Goal: Find contact information: Find contact information

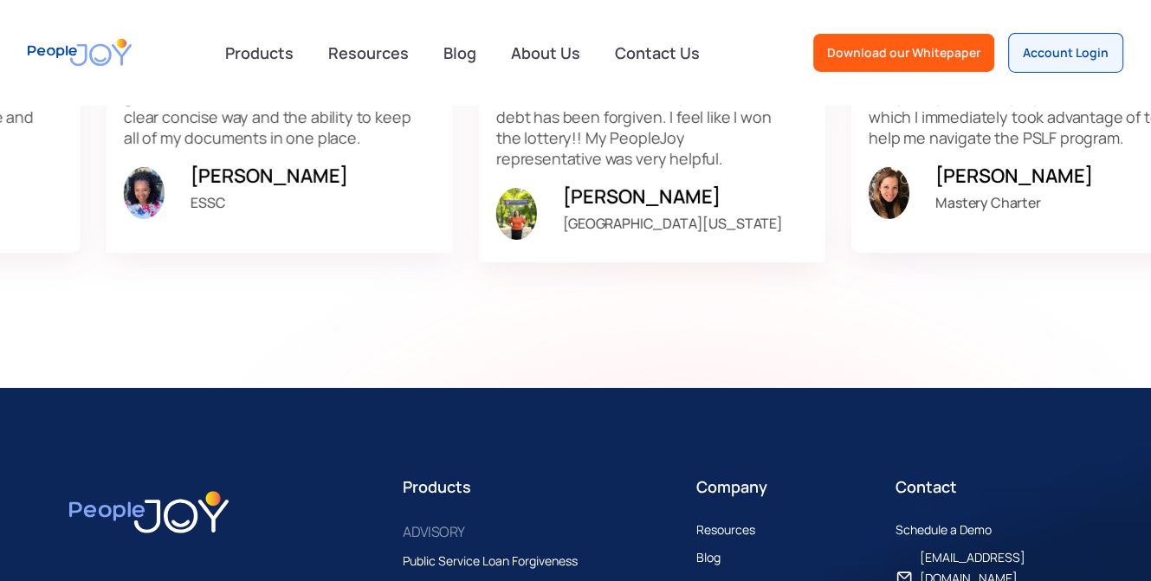
scroll to position [5370, 0]
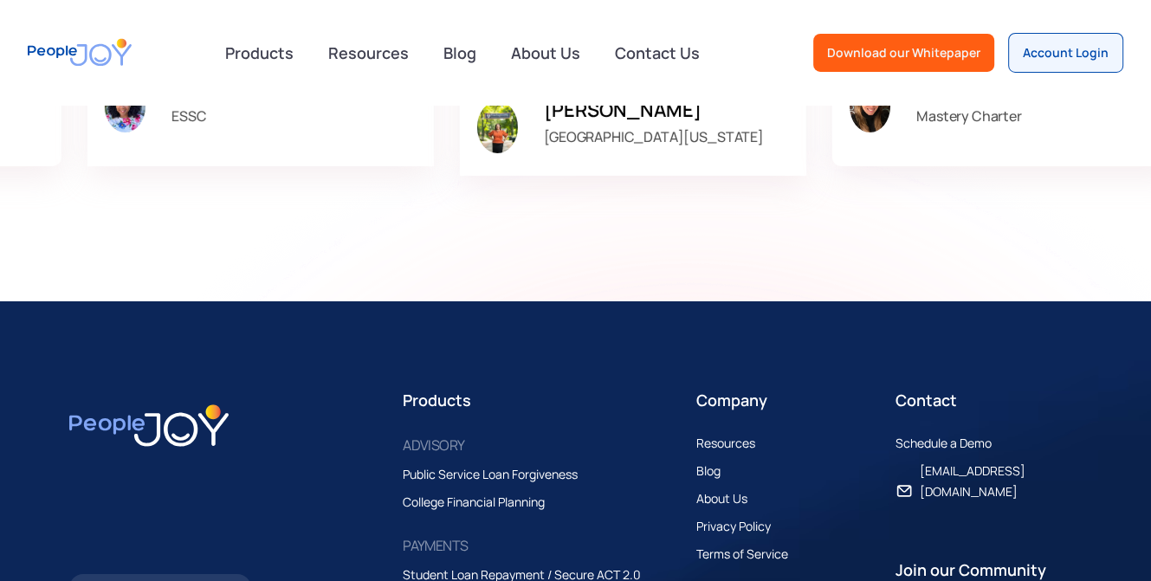
drag, startPoint x: 610, startPoint y: 182, endPoint x: 326, endPoint y: 318, distance: 314.9
click at [326, 318] on section "PeopleJoy © [DATE] - [DATE] All Rights Reserved Products ADVISORY Public Servic…" at bounding box center [575, 512] width 1151 height 422
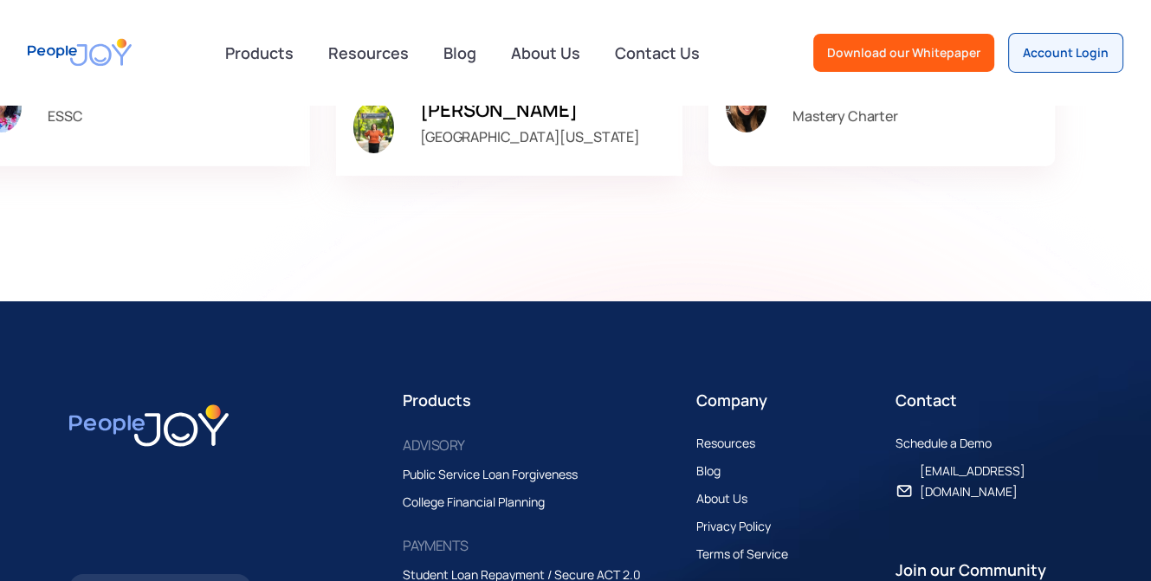
scroll to position [5456, 0]
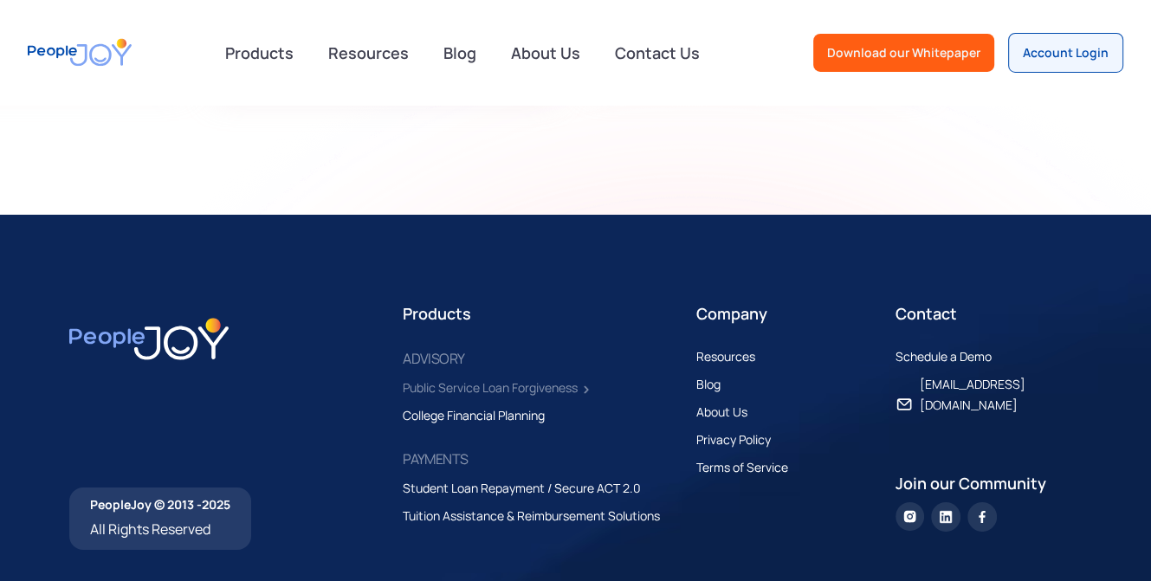
click at [475, 384] on div "Public Service Loan Forgiveness" at bounding box center [490, 388] width 175 height 21
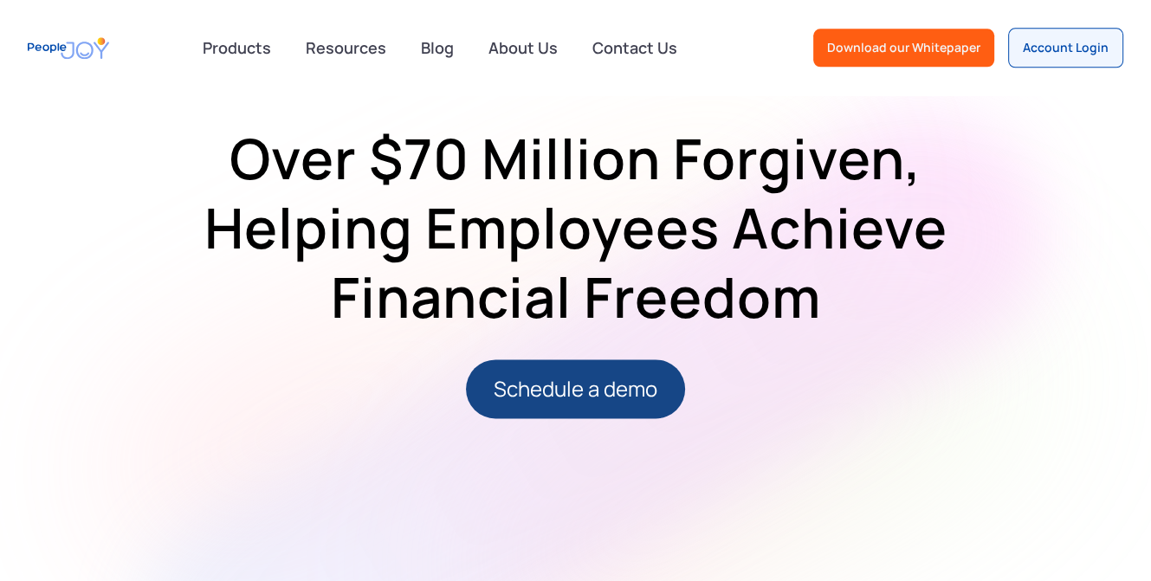
scroll to position [2252, 0]
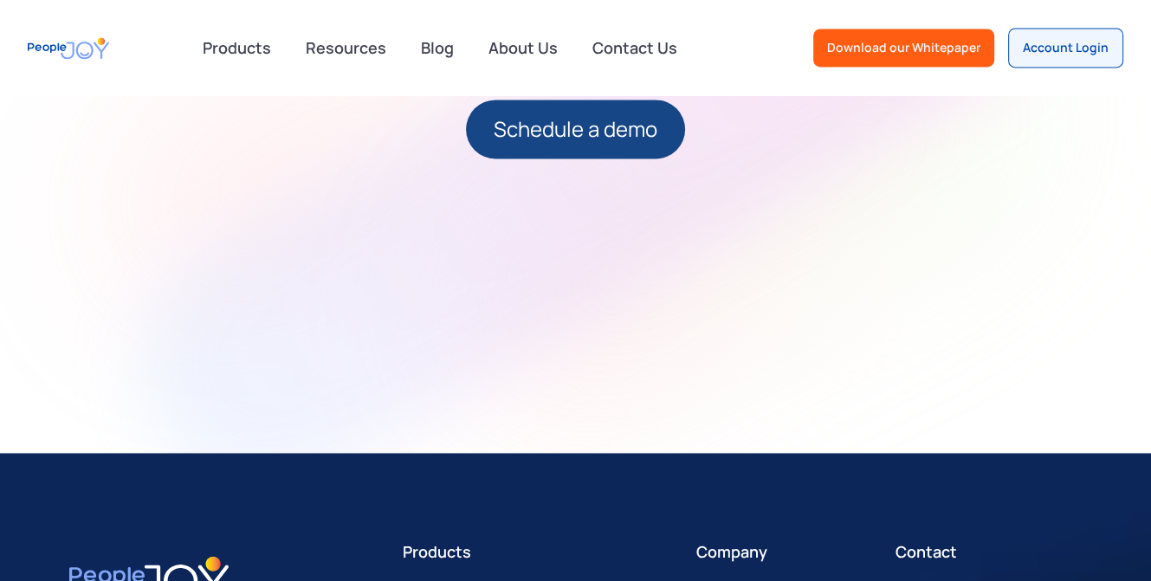
click at [541, 145] on link "Schedule a demo" at bounding box center [575, 129] width 219 height 59
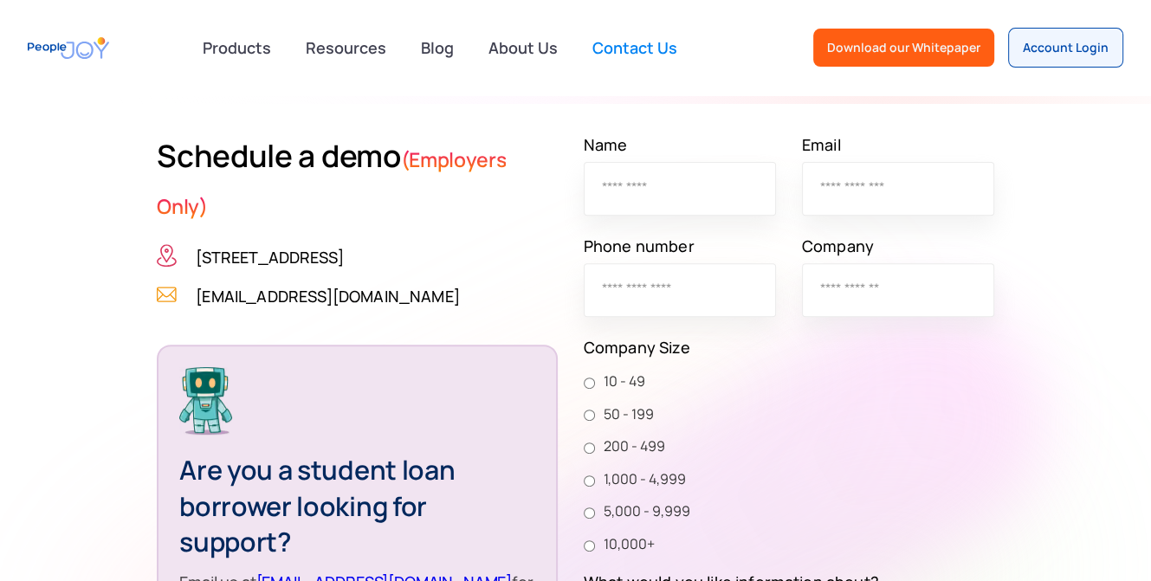
scroll to position [618, 0]
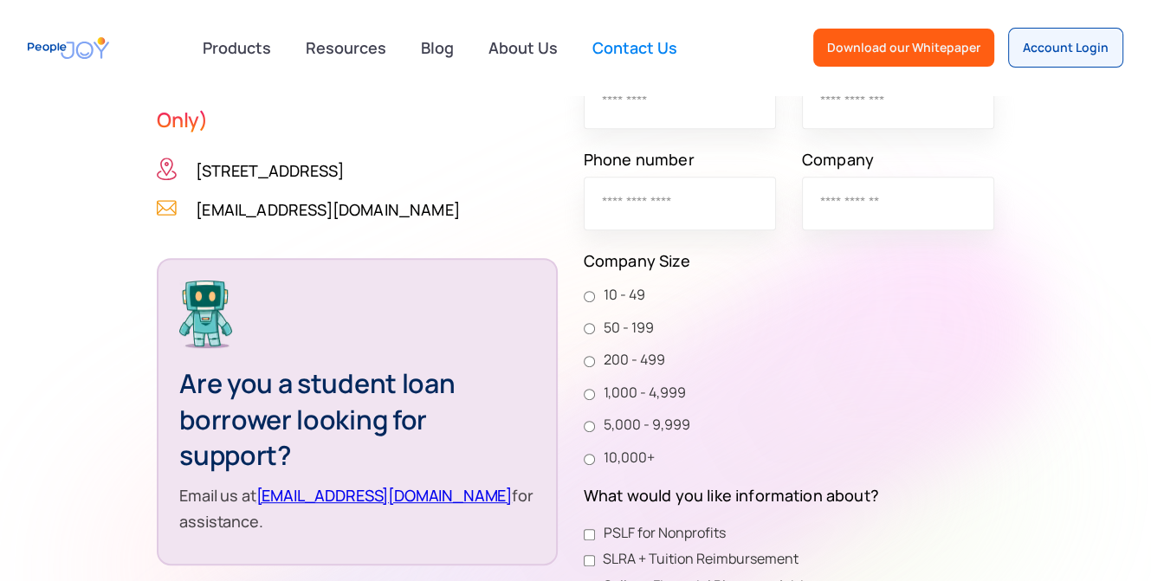
drag, startPoint x: 333, startPoint y: 497, endPoint x: 317, endPoint y: 515, distance: 24.5
click at [317, 515] on div "Are you a student loan borrower looking for support? Email us at support@people…" at bounding box center [357, 411] width 400 height 307
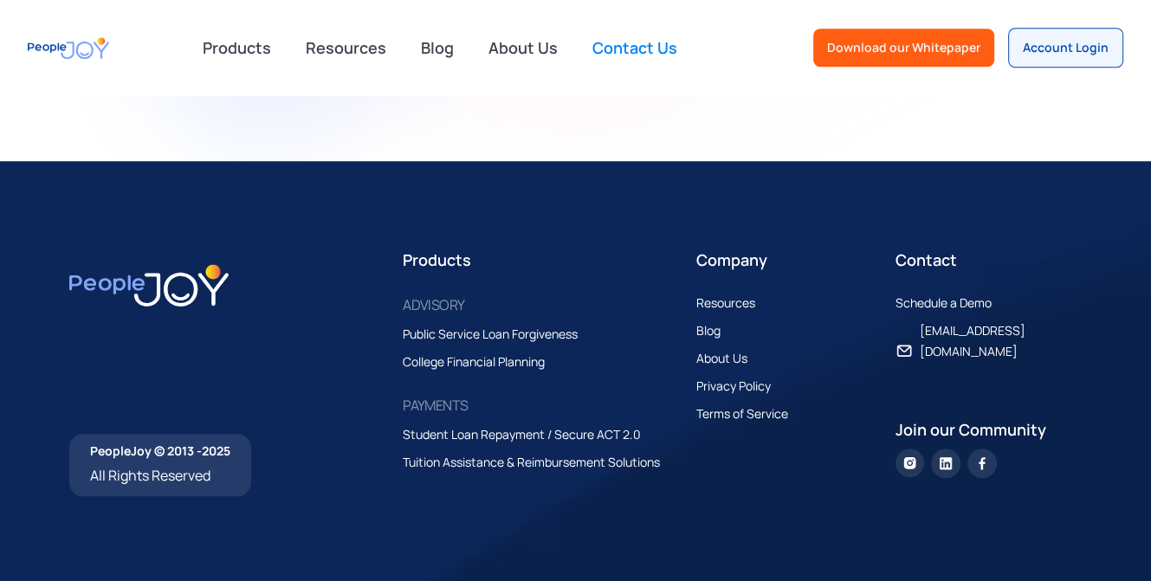
scroll to position [964, 0]
